Goal: Entertainment & Leisure: Browse casually

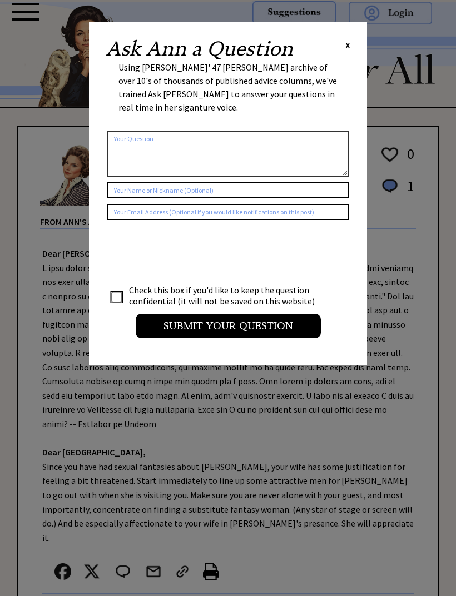
click at [348, 48] on span "X" at bounding box center [347, 44] width 5 height 11
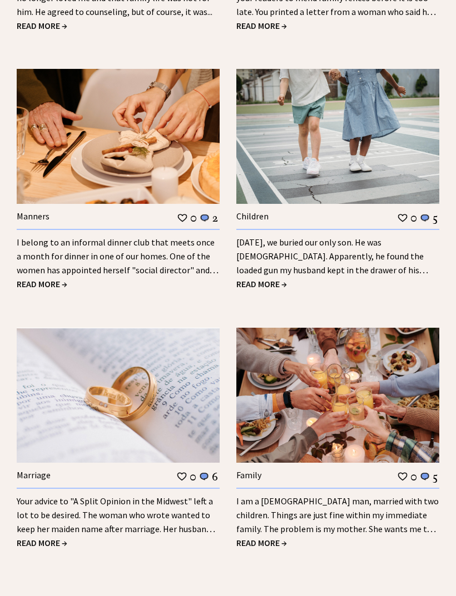
scroll to position [1386, 0]
click at [359, 496] on link "I am a 42-year-old man, married with two children. Things are just fine within …" at bounding box center [337, 522] width 202 height 53
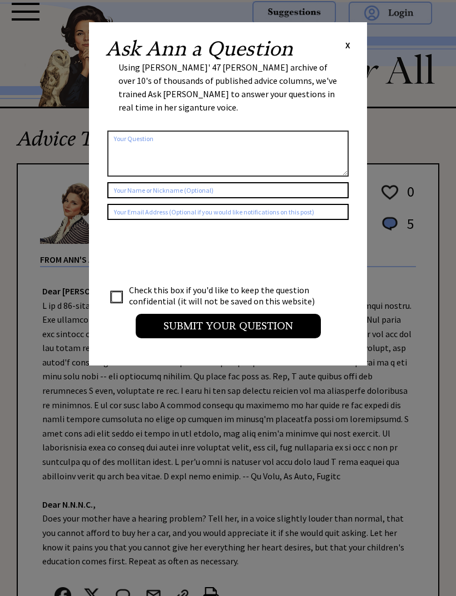
click at [349, 56] on div "Ask [PERSON_NAME] a Question X" at bounding box center [228, 49] width 244 height 20
click at [348, 47] on span "X" at bounding box center [347, 44] width 5 height 11
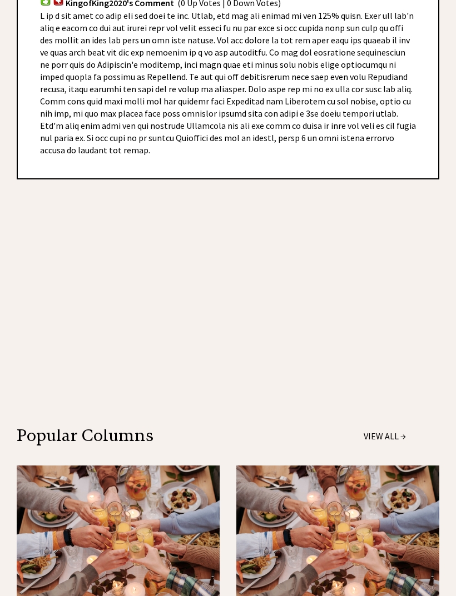
scroll to position [733, 0]
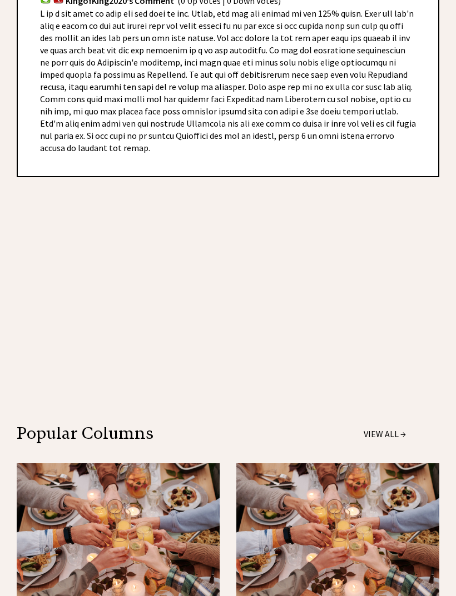
click at [1, 193] on div "I have never cheated on my wife and am absolutely certain that I never will. 0 …" at bounding box center [228, 519] width 456 height 2287
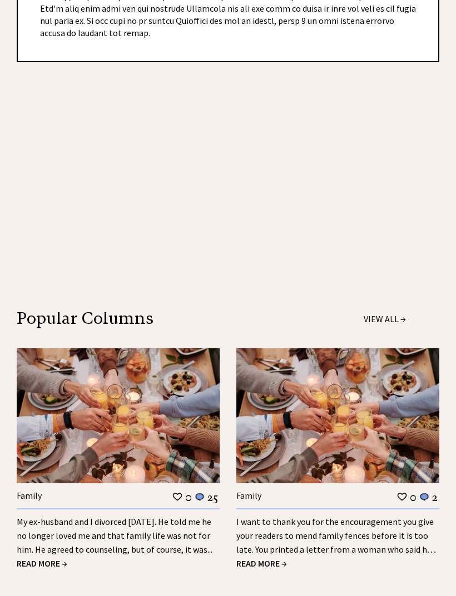
scroll to position [888, 0]
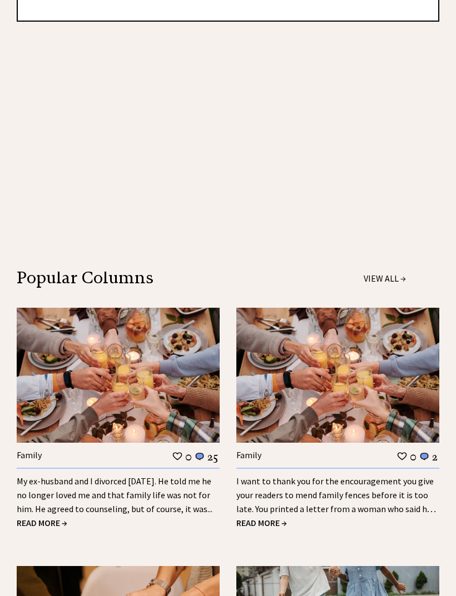
click at [106, 476] on link "My ex-husband and I divorced 18 years ago. He told me he no longer loved me and…" at bounding box center [115, 495] width 196 height 39
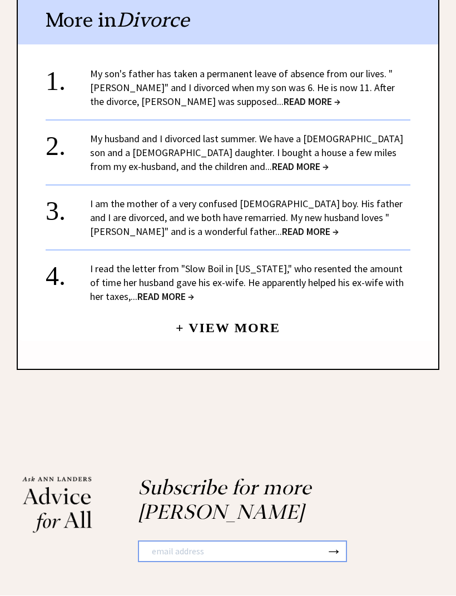
scroll to position [1203, 0]
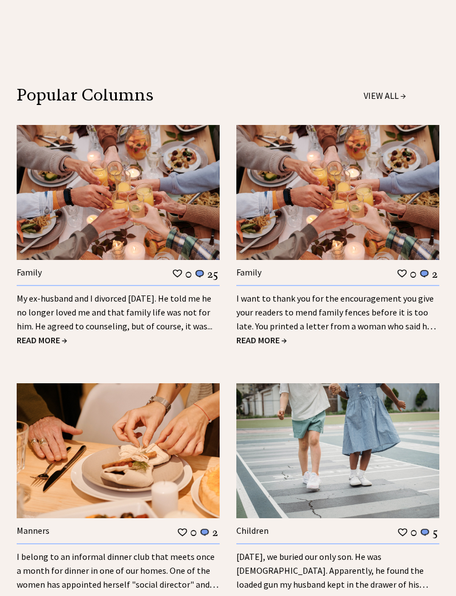
scroll to position [1078, 0]
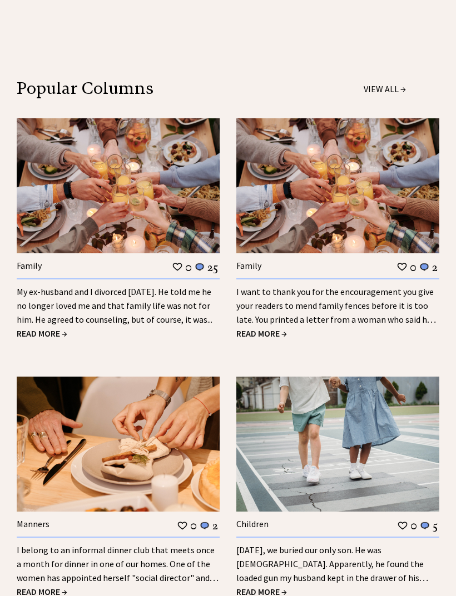
click at [142, 438] on img at bounding box center [118, 444] width 203 height 135
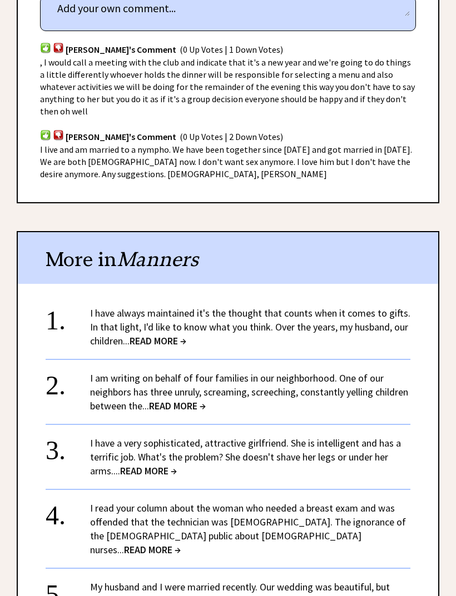
scroll to position [637, 0]
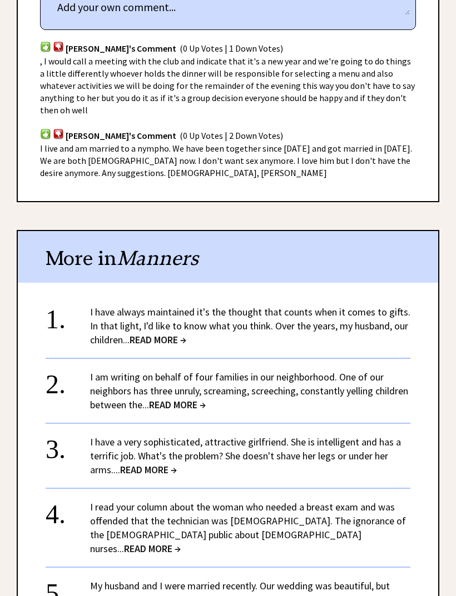
click at [99, 168] on div "Reader Comments column 2085 comment_tease Post Your Comment [PERSON_NAME]'s Com…" at bounding box center [228, 74] width 422 height 253
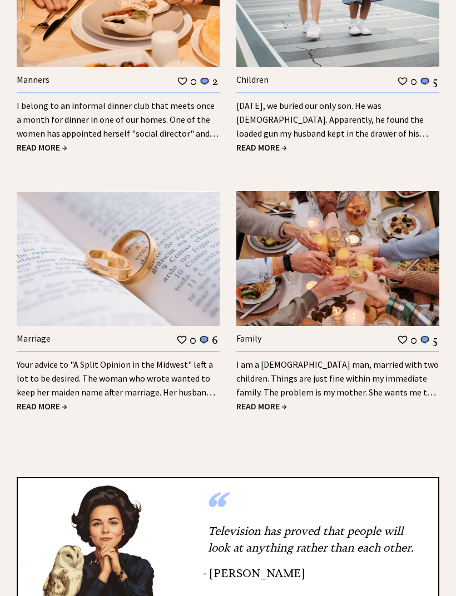
scroll to position [1538, 0]
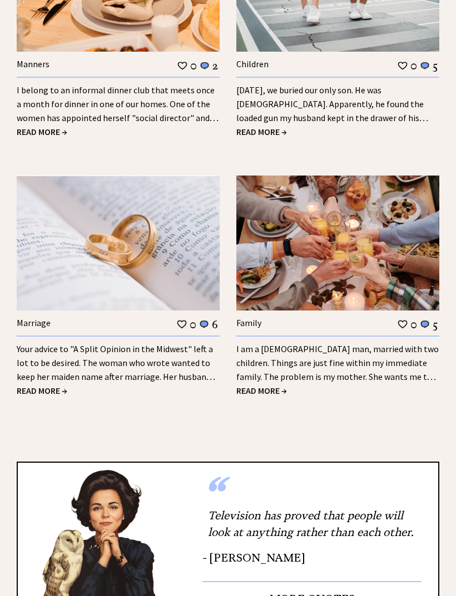
click at [294, 214] on img at bounding box center [337, 243] width 203 height 135
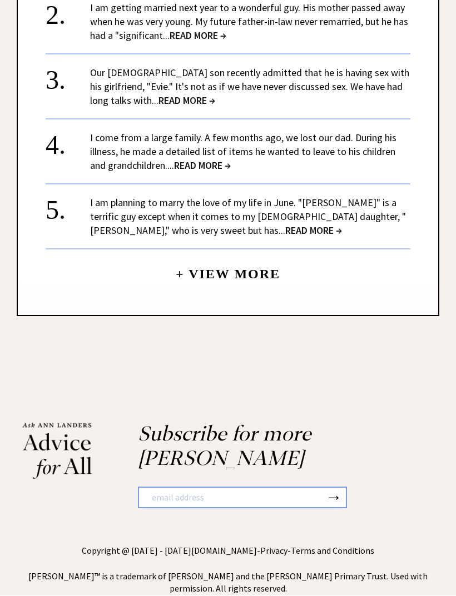
scroll to position [1212, 0]
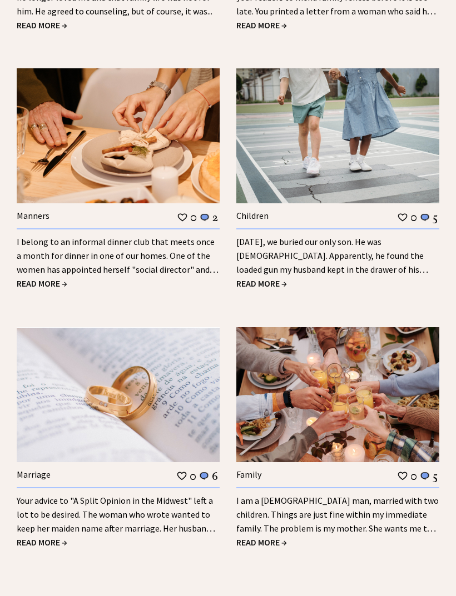
scroll to position [1418, 0]
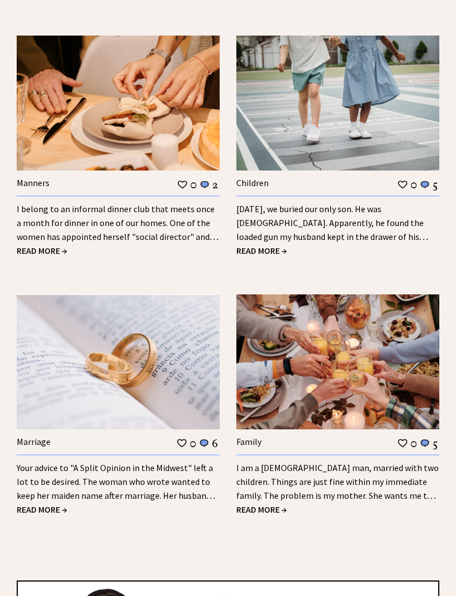
click at [138, 343] on img at bounding box center [118, 362] width 203 height 135
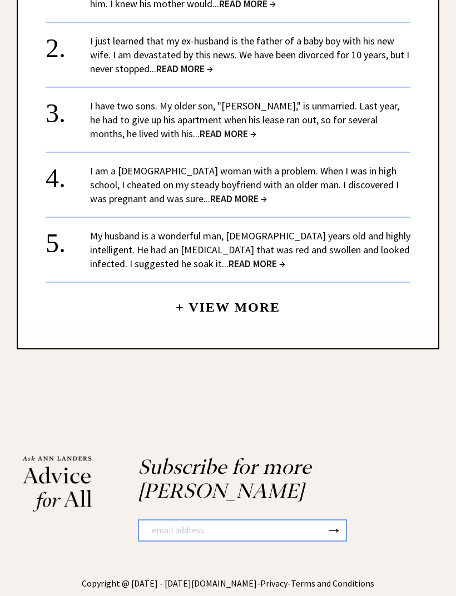
scroll to position [1621, 0]
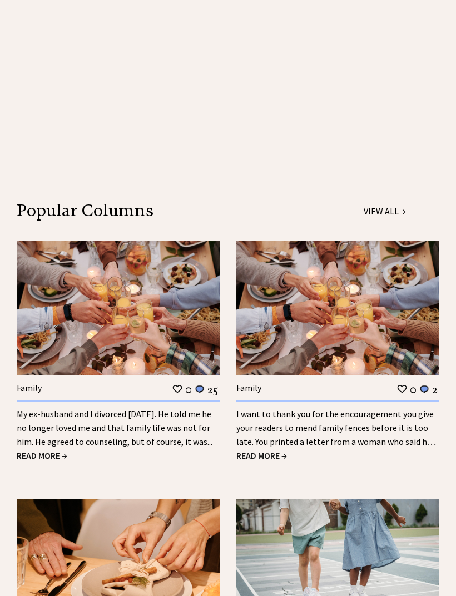
scroll to position [981, 0]
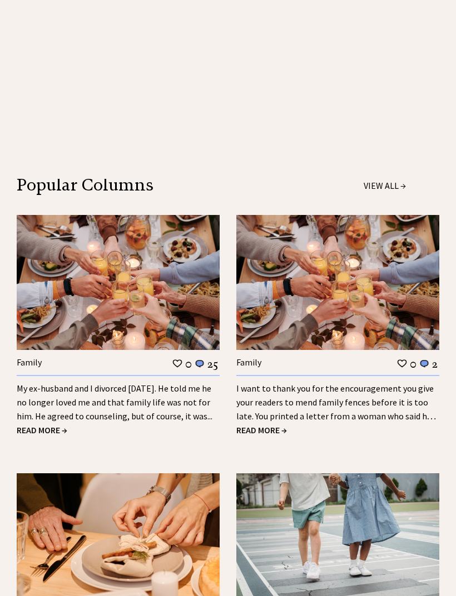
click at [357, 263] on img at bounding box center [337, 283] width 203 height 135
